Goal: Task Accomplishment & Management: Manage account settings

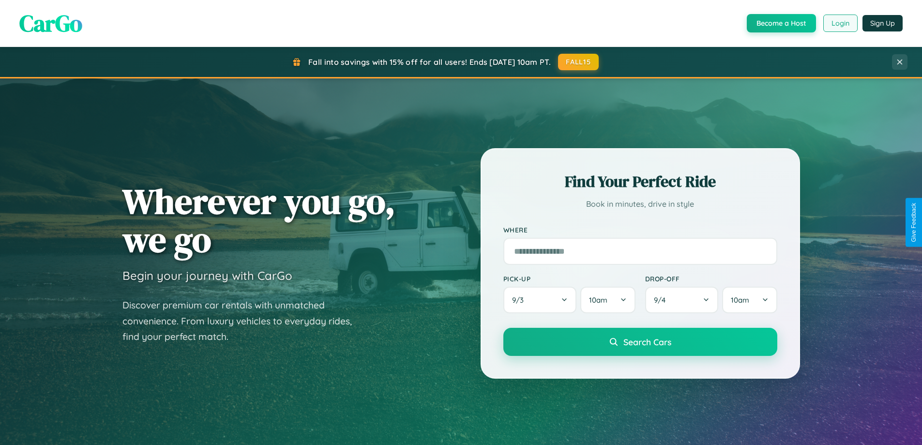
click at [840, 23] on button "Login" at bounding box center [840, 23] width 34 height 17
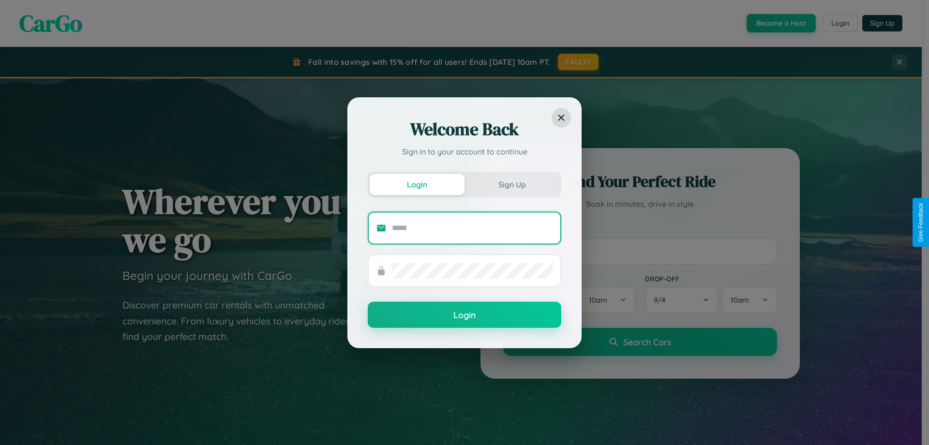
click at [472, 227] on input "text" at bounding box center [472, 227] width 161 height 15
type input "**********"
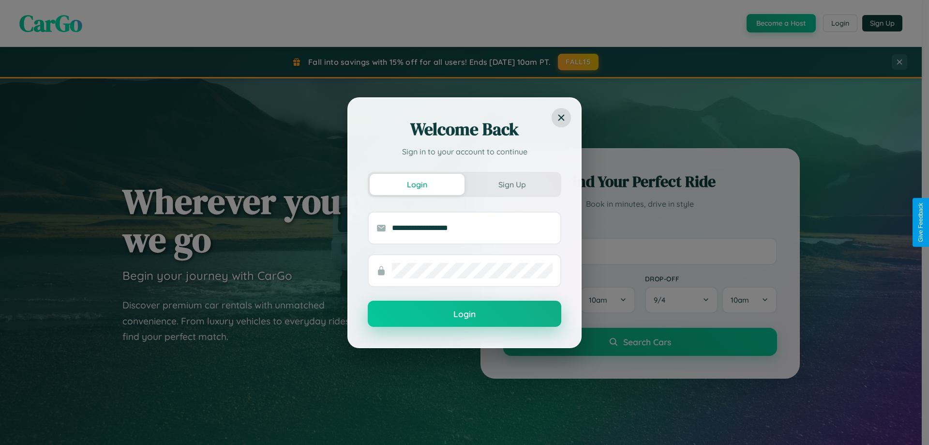
click at [465, 314] on button "Login" at bounding box center [465, 314] width 194 height 26
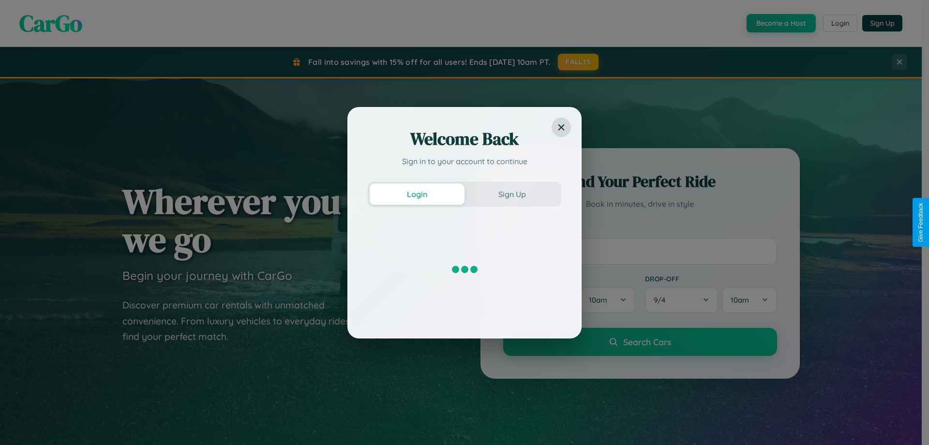
click at [840, 23] on div "Welcome Back Sign in to your account to continue Login Sign Up" at bounding box center [464, 222] width 929 height 445
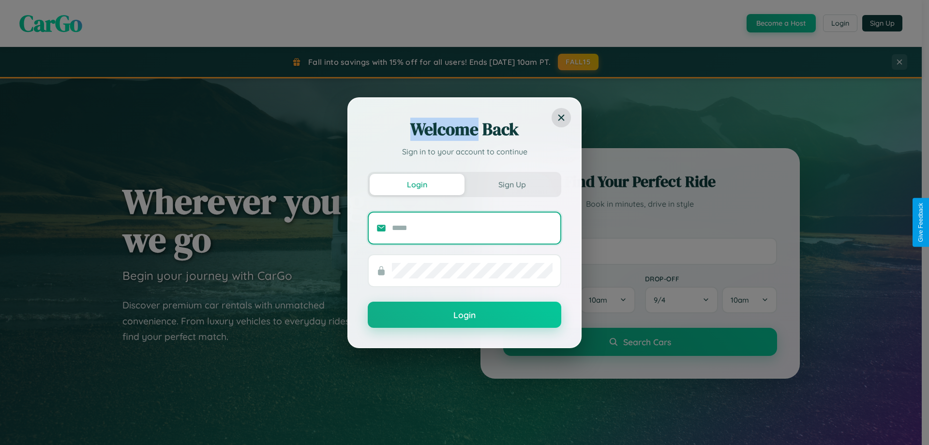
click at [472, 227] on input "text" at bounding box center [472, 227] width 161 height 15
type input "**********"
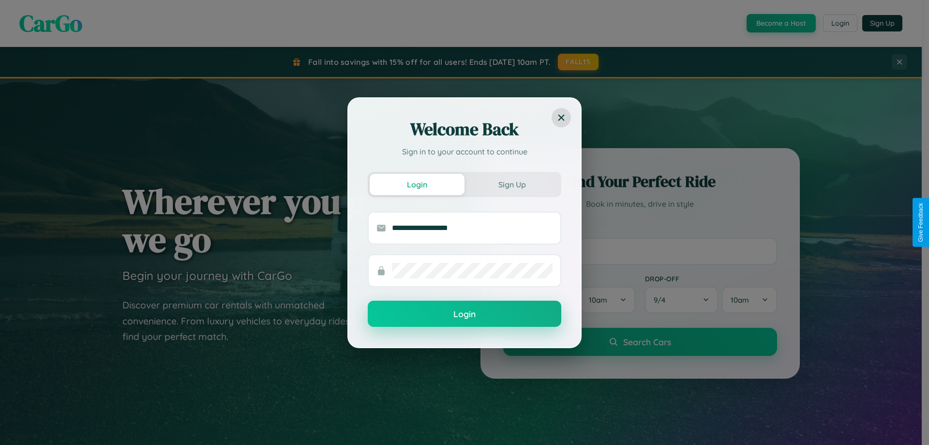
click at [465, 314] on button "Login" at bounding box center [465, 314] width 194 height 26
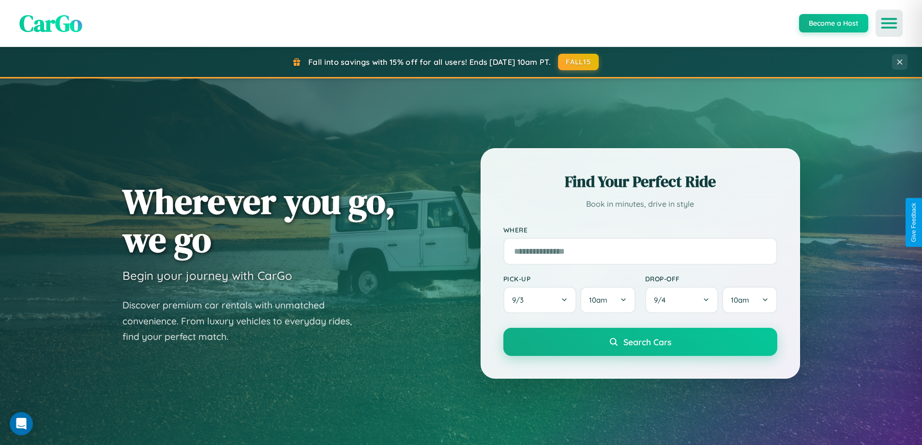
click at [889, 23] on icon "Open menu" at bounding box center [889, 23] width 14 height 9
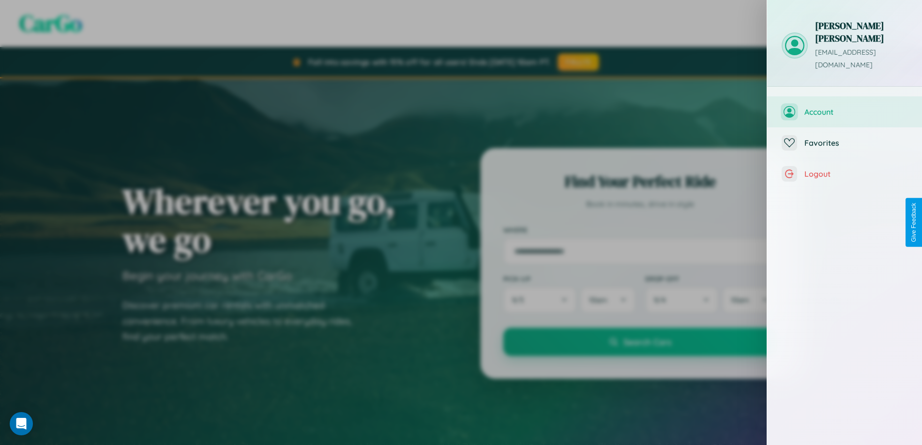
click at [845, 107] on span "Account" at bounding box center [855, 112] width 103 height 10
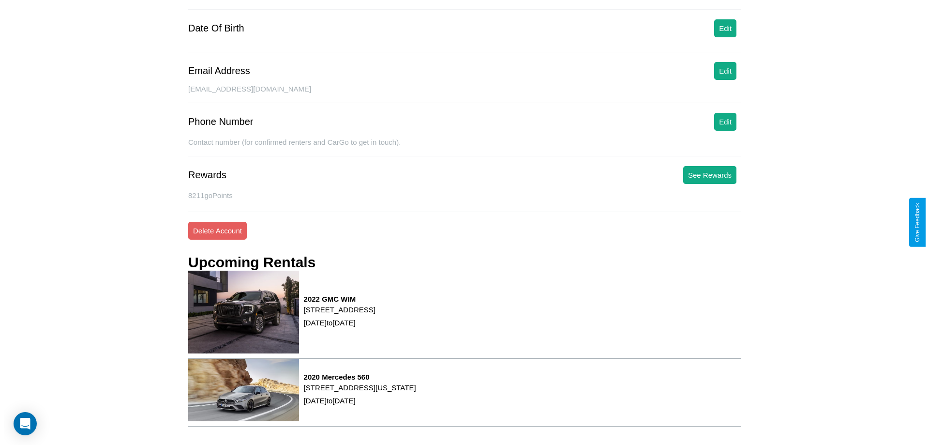
scroll to position [123, 0]
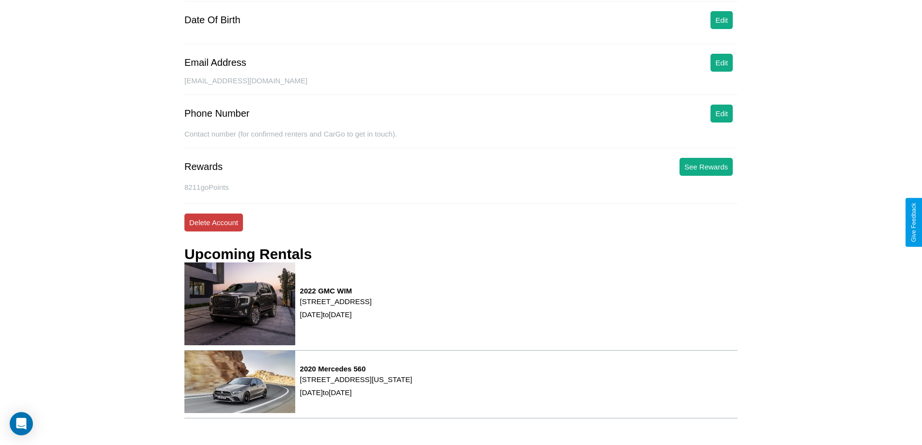
click at [213, 222] on button "Delete Account" at bounding box center [213, 222] width 59 height 18
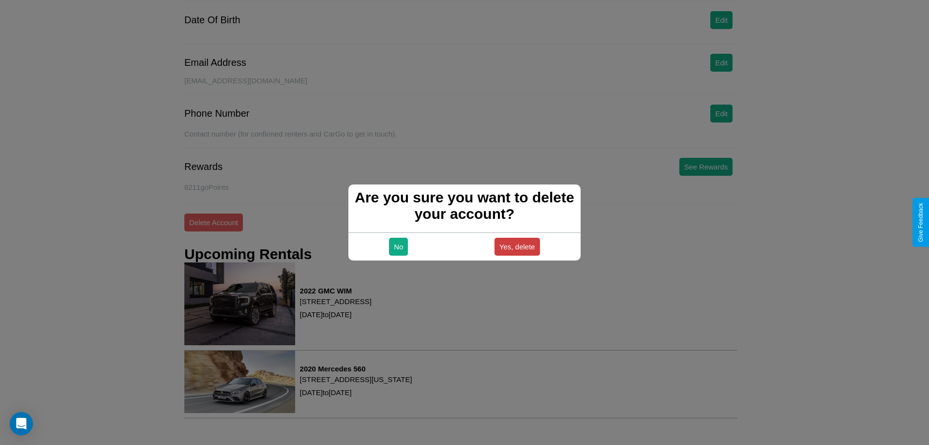
click at [517, 246] on button "Yes, delete" at bounding box center [517, 247] width 45 height 18
